Goal: Task Accomplishment & Management: Manage account settings

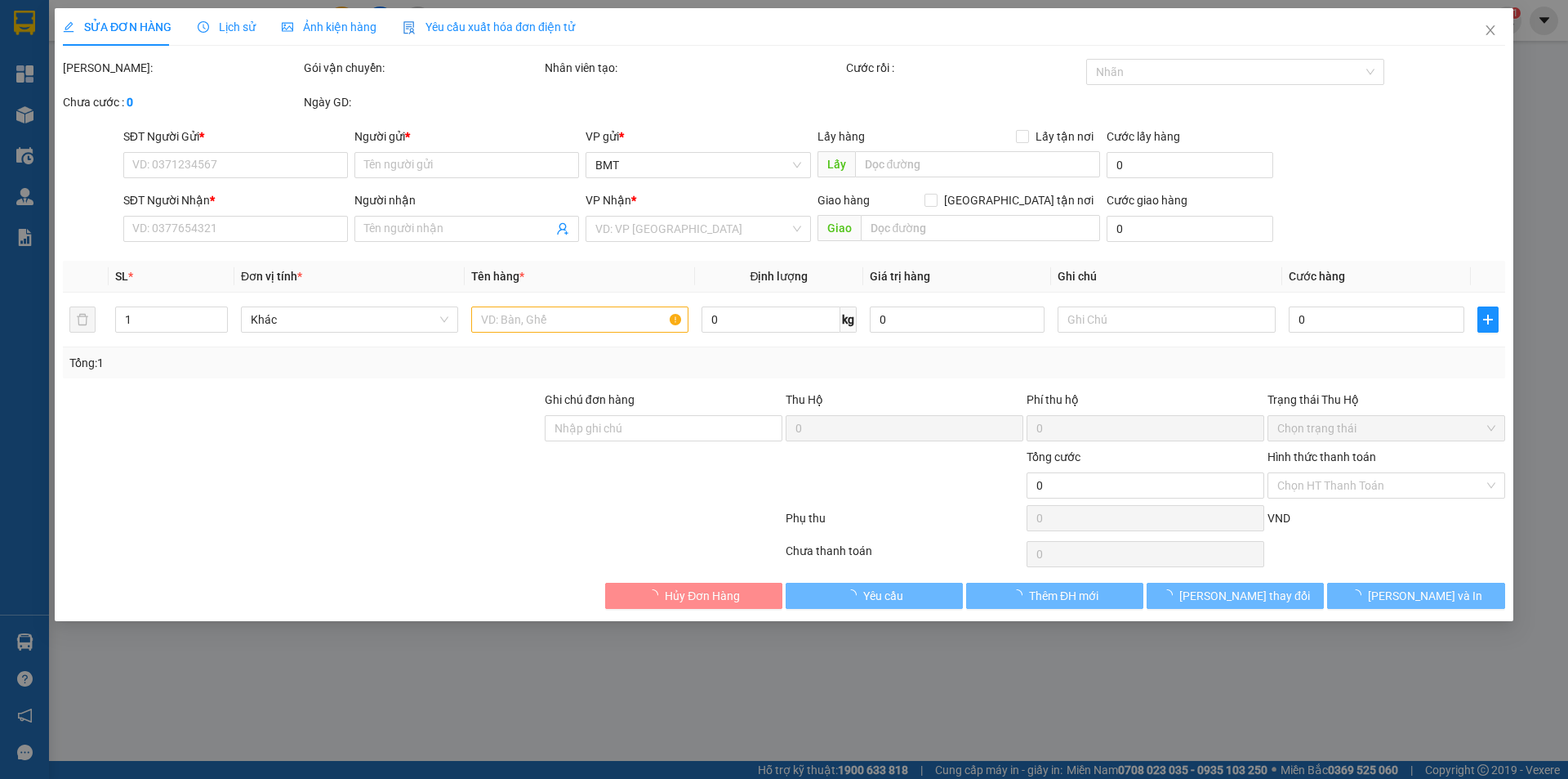
type input "1234567891"
type input "l"
type input "0989995774"
type input "trang"
type input "40.000"
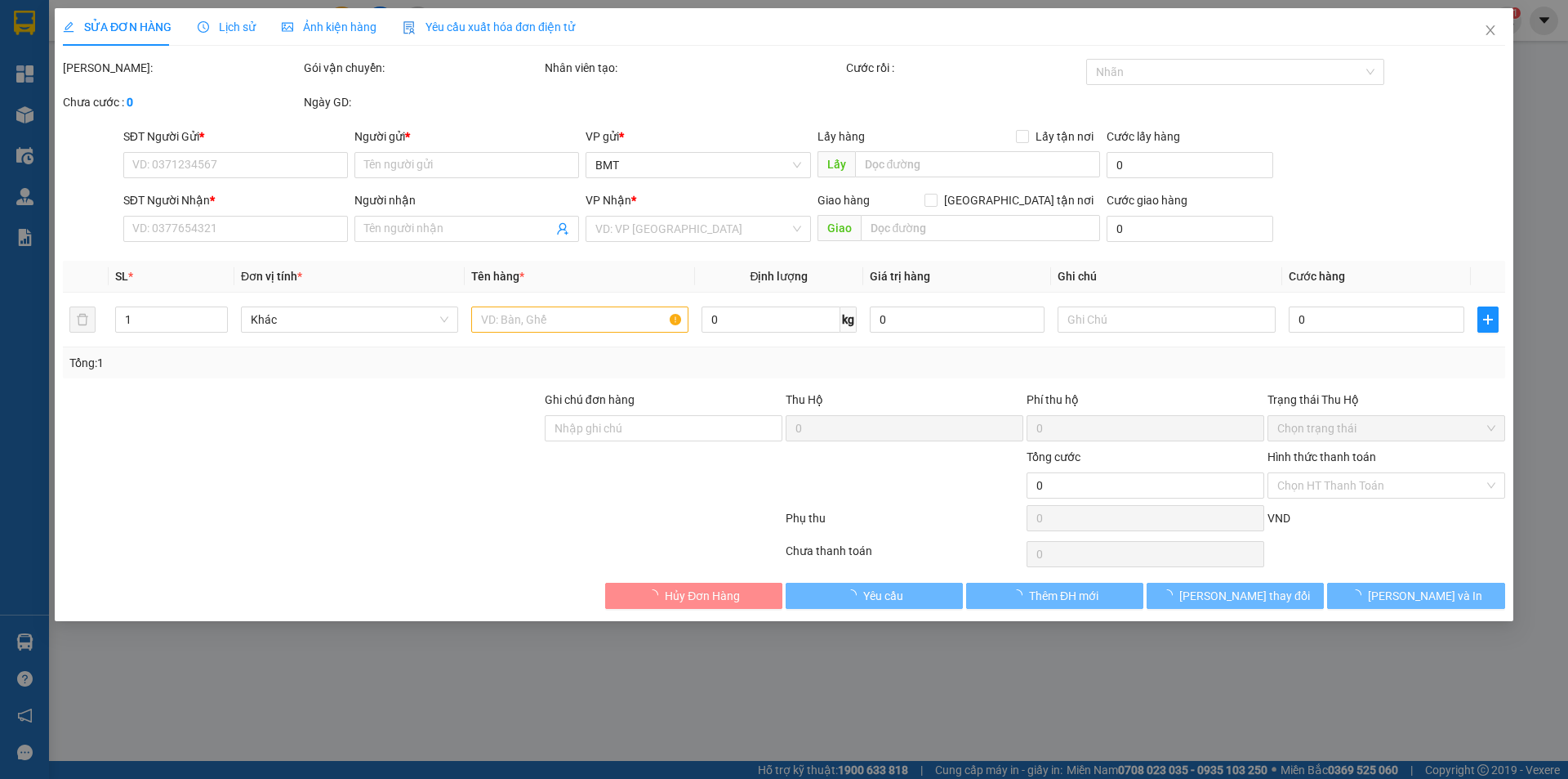
type input "40.000"
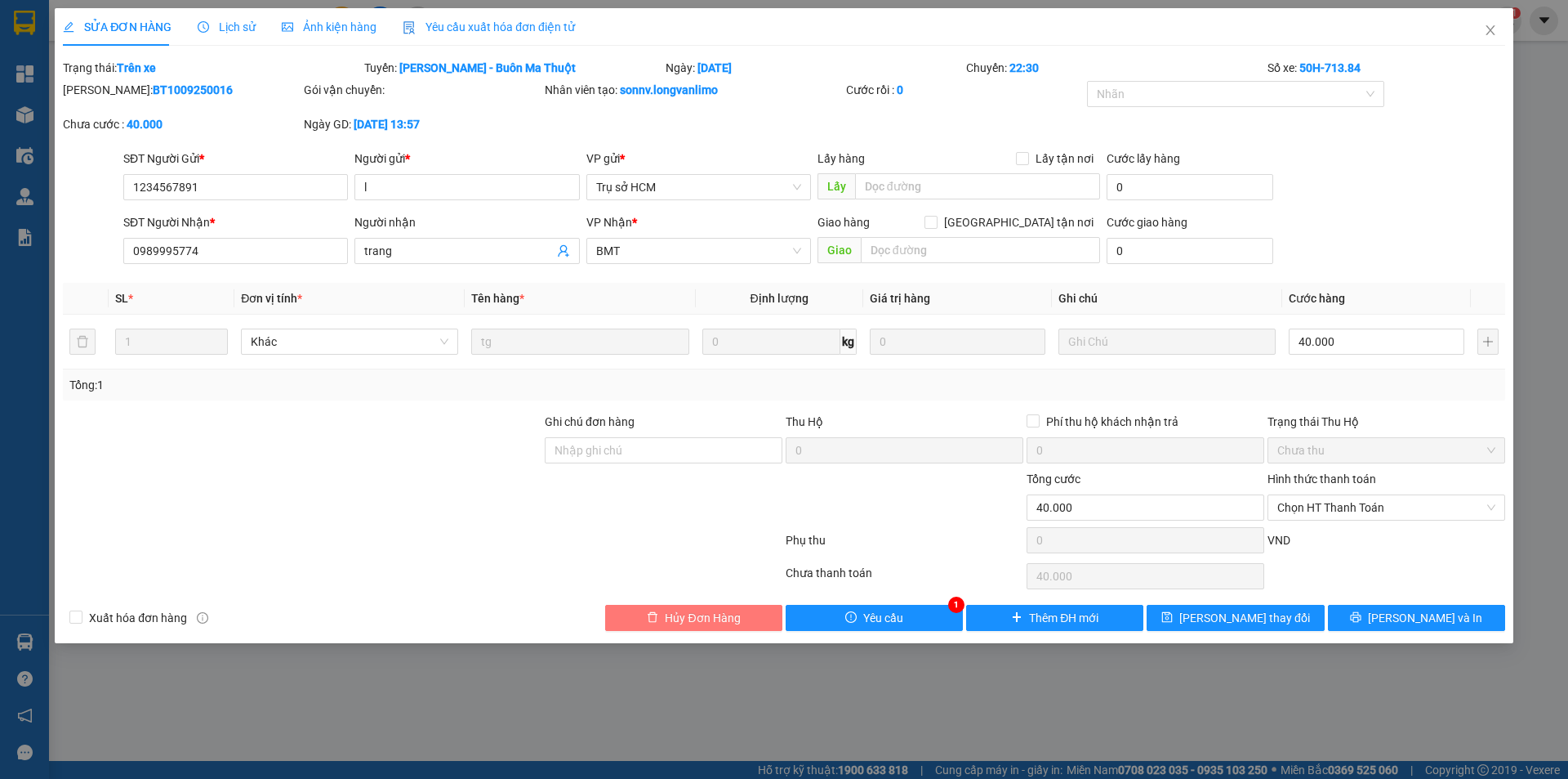
click at [688, 605] on button "Hủy Đơn Hàng" at bounding box center [694, 618] width 177 height 26
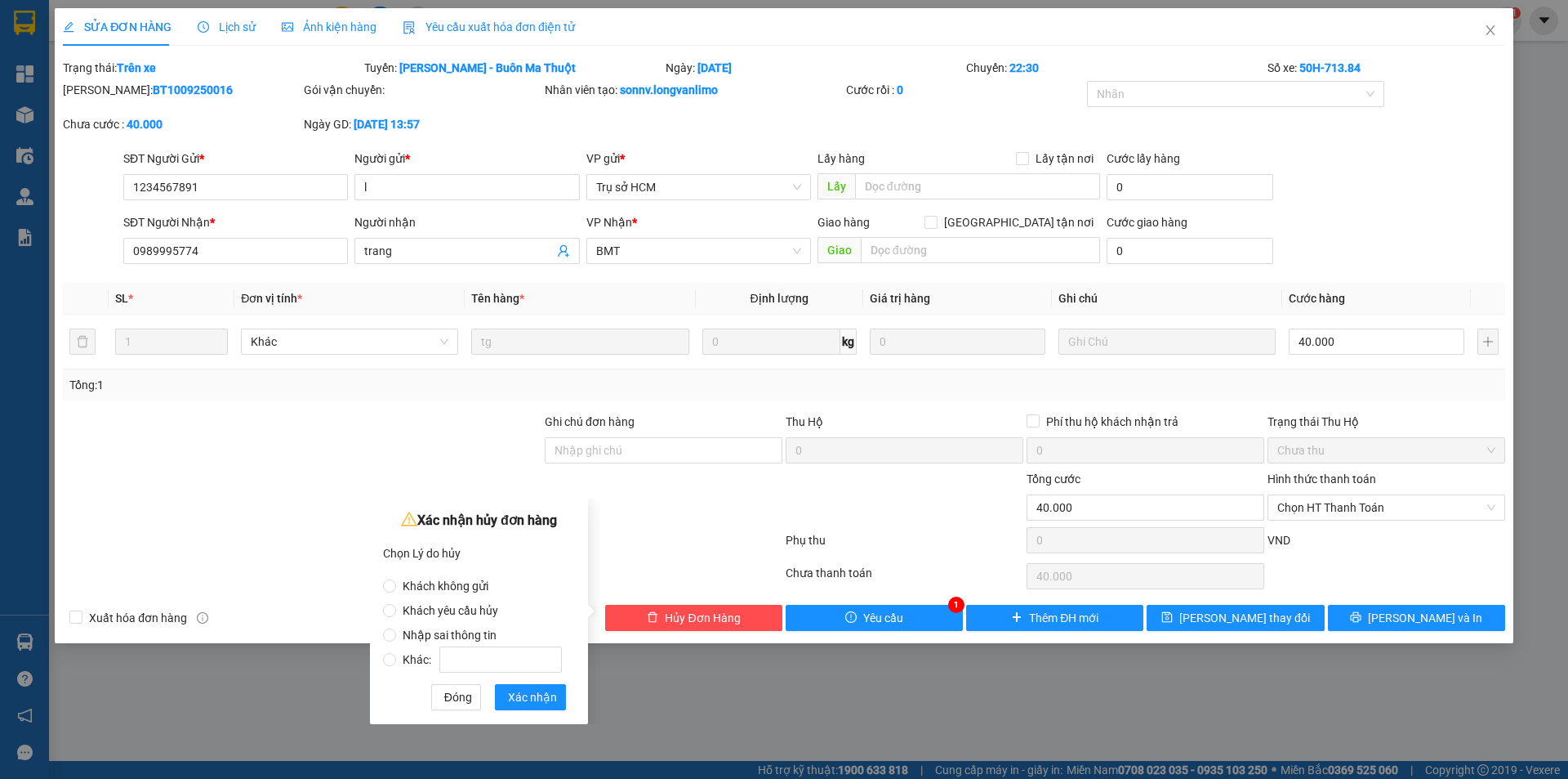
click at [454, 594] on label "Khách yêu cầu hủy" at bounding box center [476, 602] width 186 height 24
click at [396, 604] on input "Khách yêu cầu hủy" at bounding box center [389, 610] width 13 height 13
radio input "true"
click at [459, 587] on span "Khách không gửi" at bounding box center [445, 585] width 99 height 13
click at [396, 587] on input "Khách không gửi" at bounding box center [389, 585] width 13 height 13
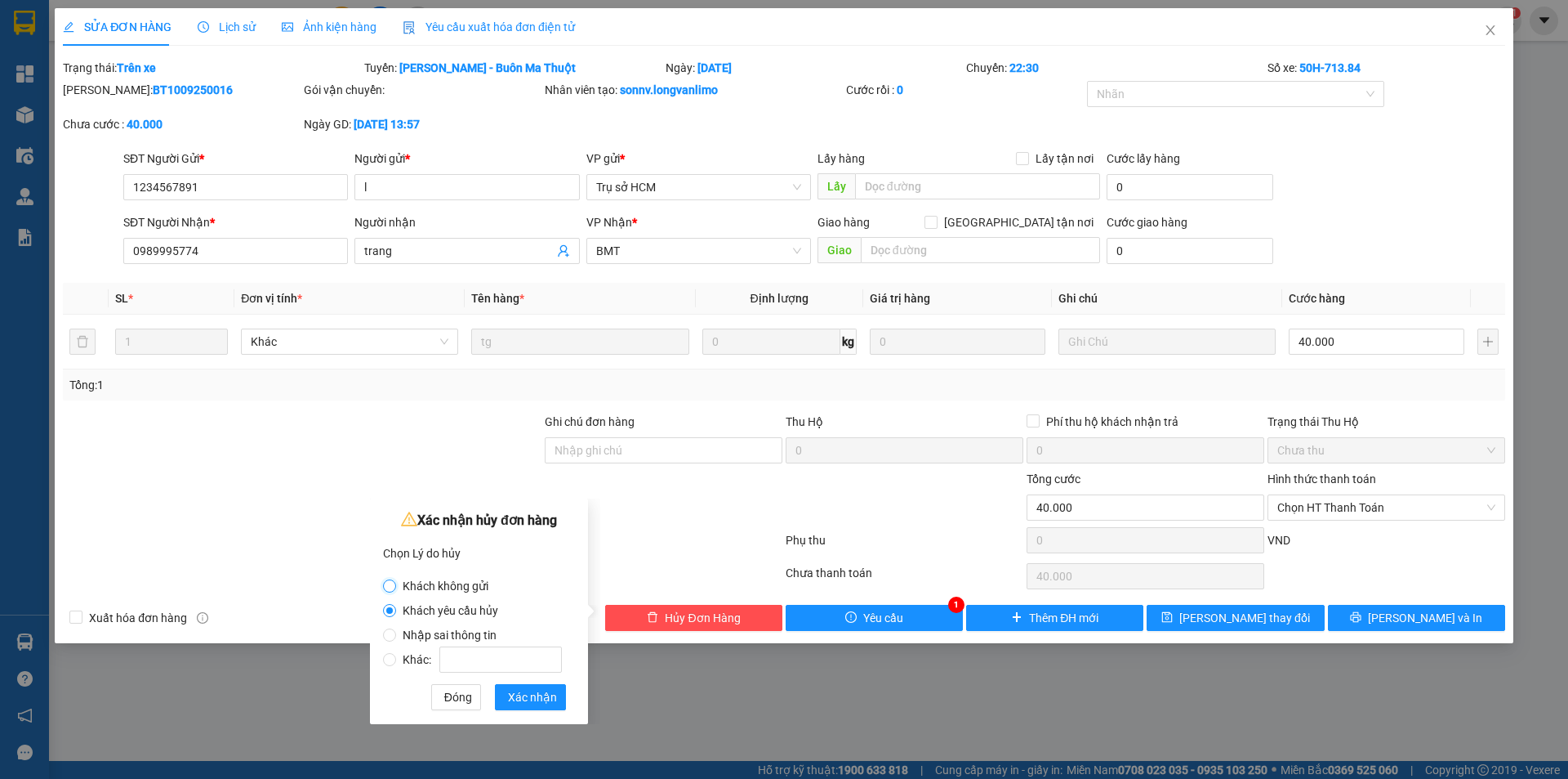
radio input "true"
click at [448, 612] on span "Khách yêu cầu hủy" at bounding box center [450, 610] width 109 height 13
click at [396, 612] on input "Khách yêu cầu hủy" at bounding box center [389, 610] width 13 height 13
radio input "true"
radio input "false"
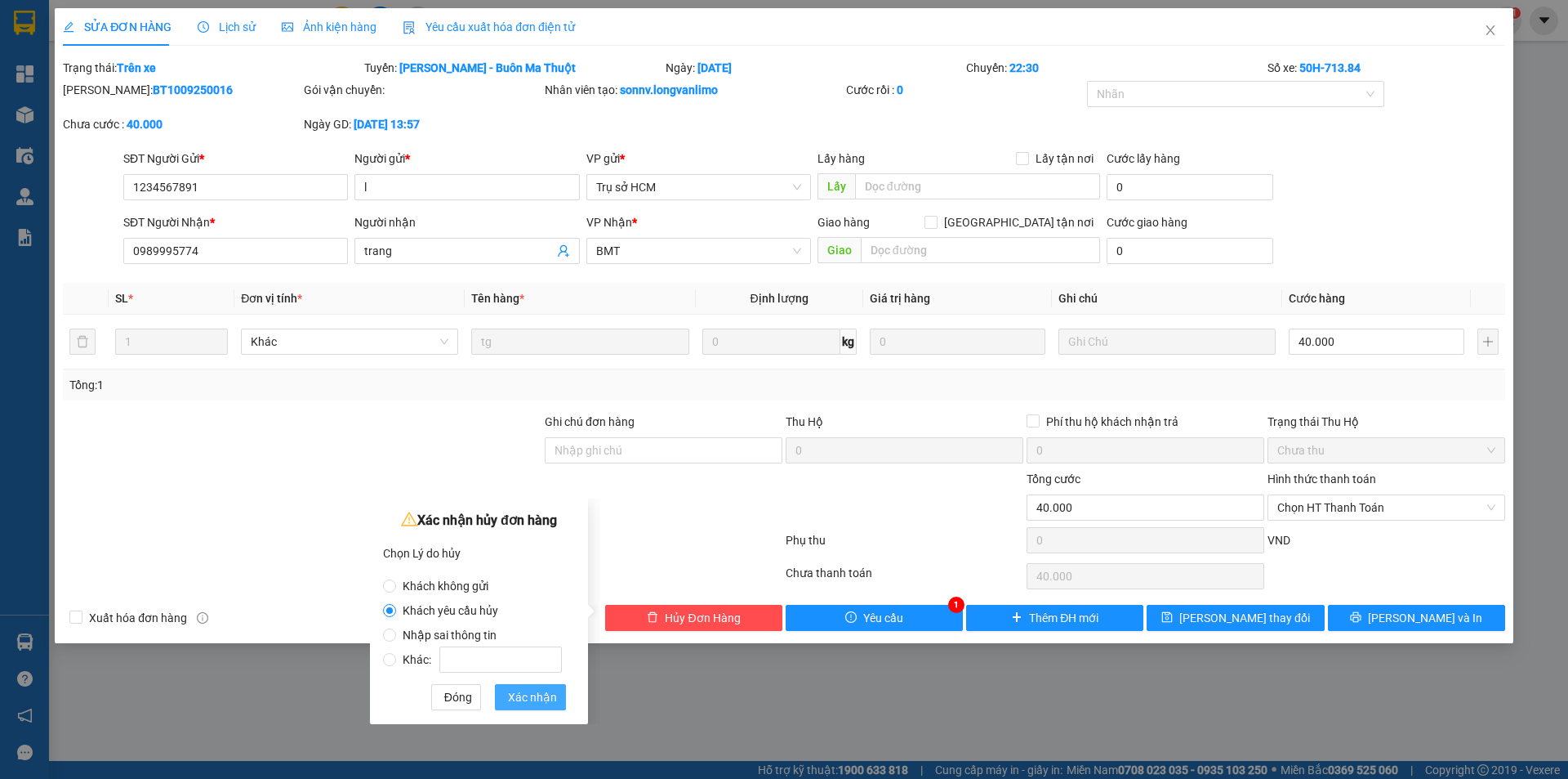
click at [527, 705] on span "Xác nhận" at bounding box center [532, 697] width 49 height 18
